Goal: Information Seeking & Learning: Stay updated

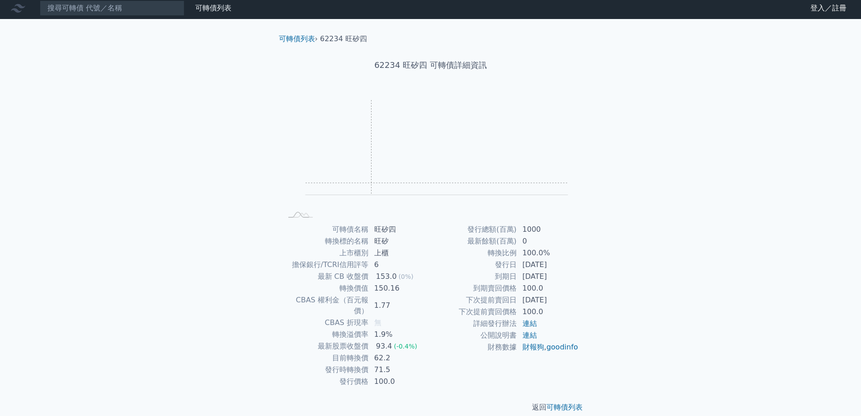
scroll to position [3, 0]
click at [571, 151] on rect at bounding box center [430, 156] width 289 height 127
click at [369, 148] on rect "Chart" at bounding box center [437, 146] width 263 height 95
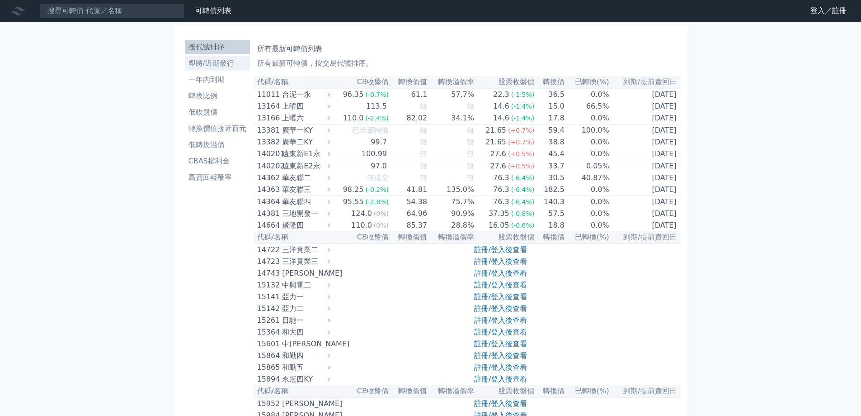
click at [225, 68] on li "即將/近期發行" at bounding box center [217, 63] width 65 height 11
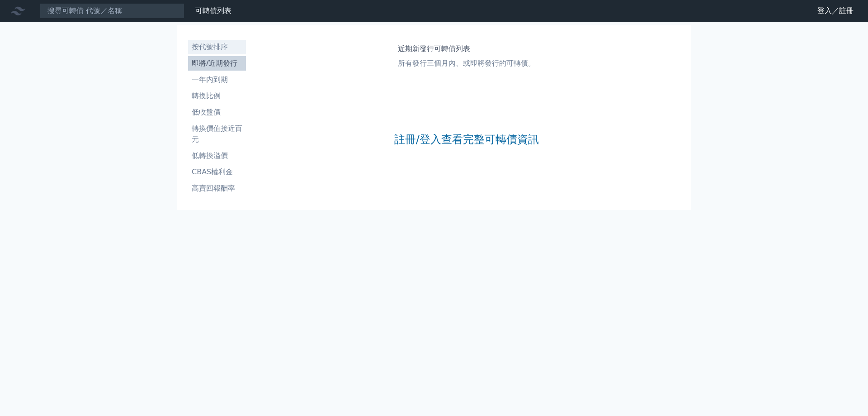
click at [220, 52] on link "按代號排序" at bounding box center [217, 47] width 58 height 14
